Goal: Register for event/course

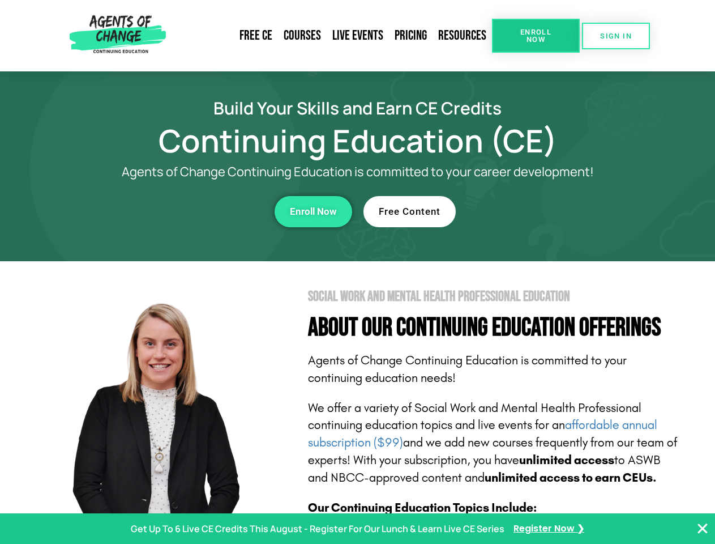
click at [357, 272] on section "Social Work and Mental Health Professional Education About Our Continuing Educa…" at bounding box center [357, 499] width 715 height 476
click at [536, 36] on span "Enroll Now" at bounding box center [536, 35] width 52 height 15
click at [616, 36] on span "SIGN IN" at bounding box center [616, 35] width 32 height 7
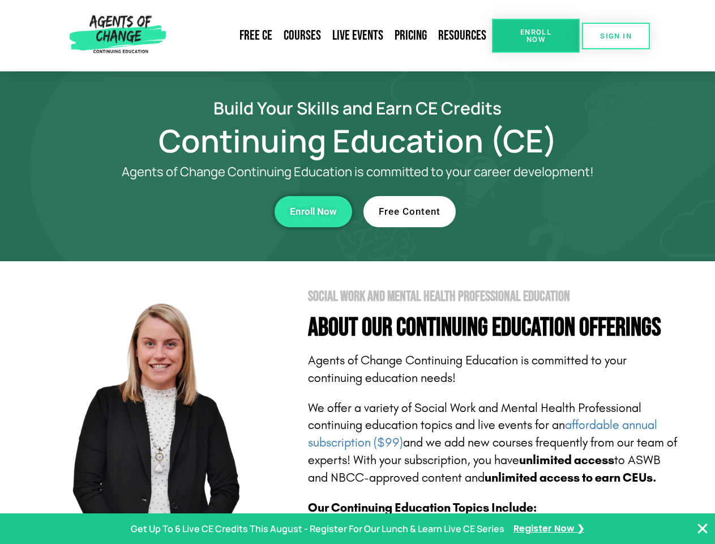
click at [196, 211] on div "Enroll Now" at bounding box center [196, 211] width 311 height 31
click at [313, 211] on span "Enroll Now" at bounding box center [313, 212] width 47 height 10
click at [519, 211] on div "Free Content" at bounding box center [519, 211] width 311 height 31
